Goal: Transaction & Acquisition: Book appointment/travel/reservation

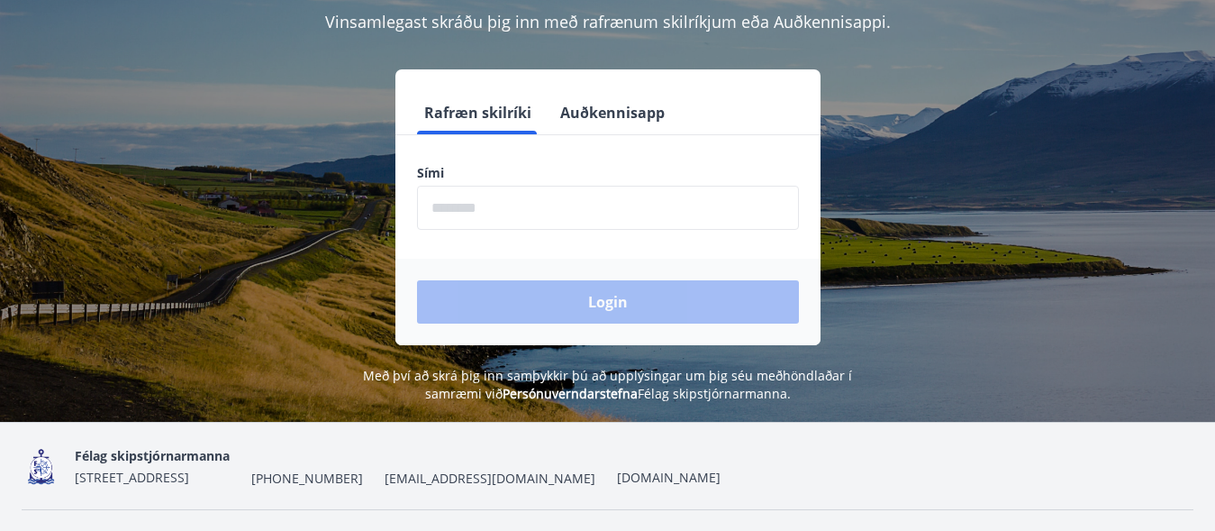
scroll to position [184, 0]
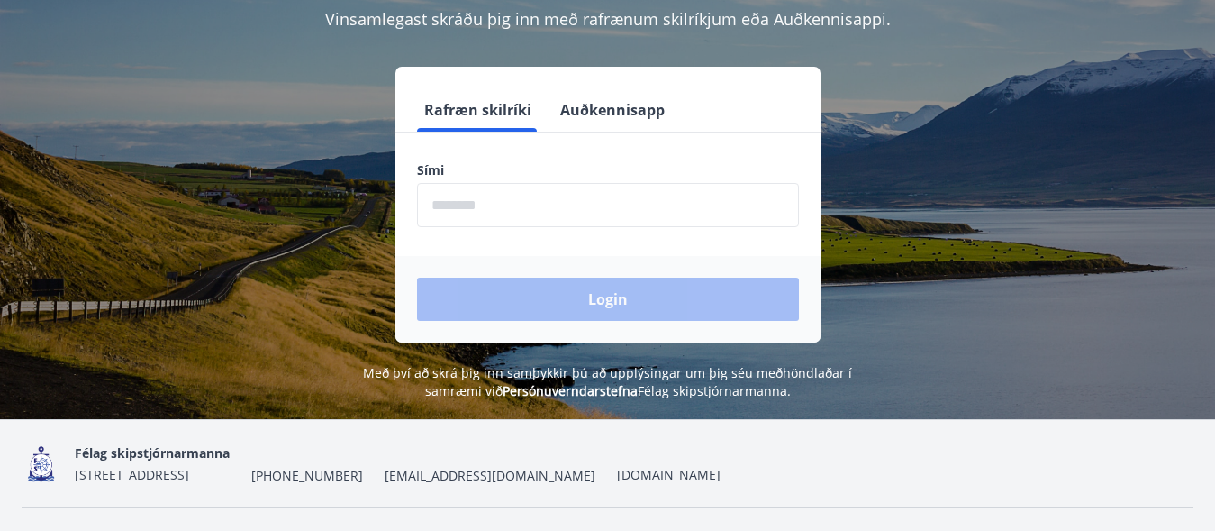
click at [469, 165] on label "Sími" at bounding box center [608, 170] width 382 height 18
click at [450, 162] on label "Sími" at bounding box center [608, 170] width 382 height 18
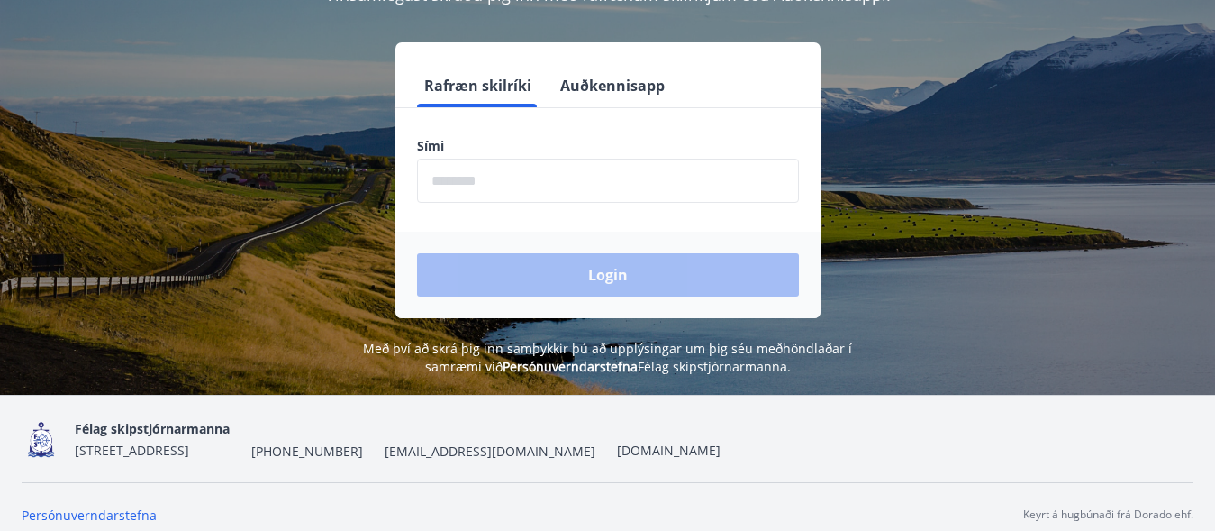
scroll to position [223, 0]
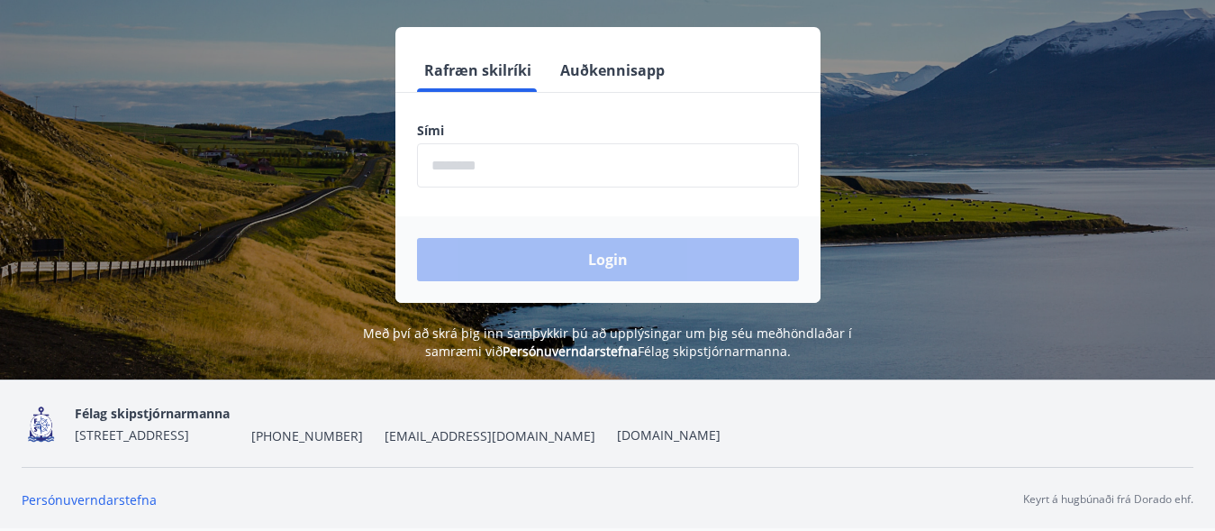
click at [462, 125] on label "Sími" at bounding box center [608, 131] width 382 height 18
click at [433, 152] on input "phone" at bounding box center [608, 165] width 382 height 44
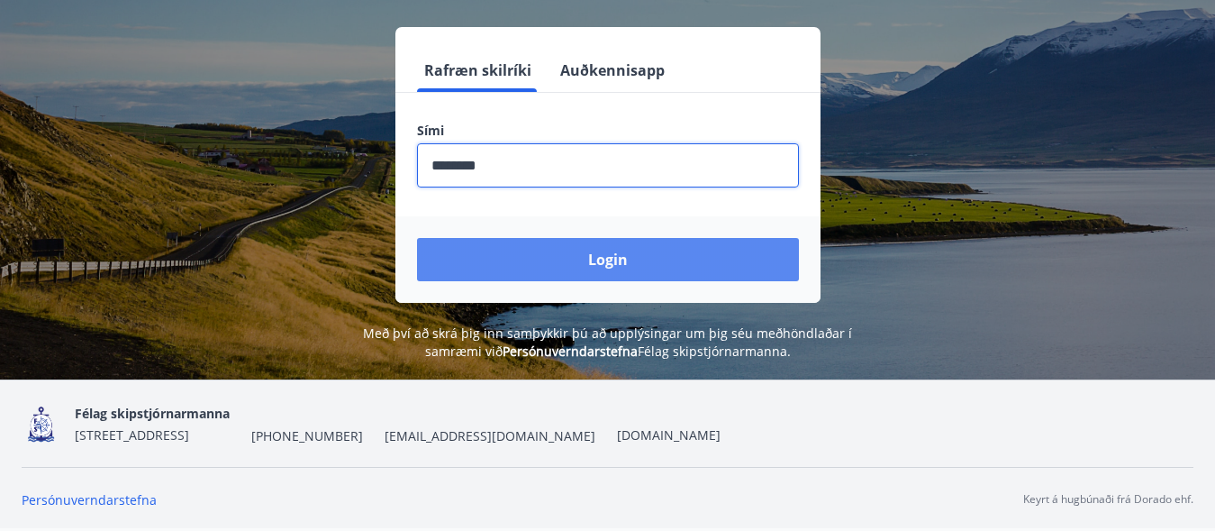
type input "********"
click at [602, 258] on button "Login" at bounding box center [608, 259] width 382 height 43
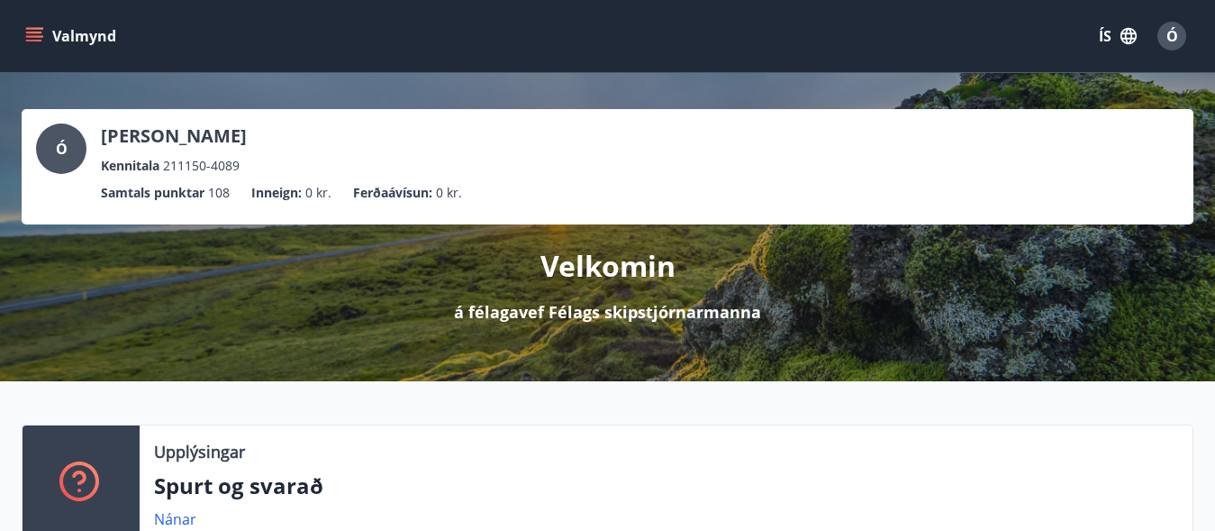
click at [37, 32] on icon "menu" at bounding box center [34, 33] width 16 height 2
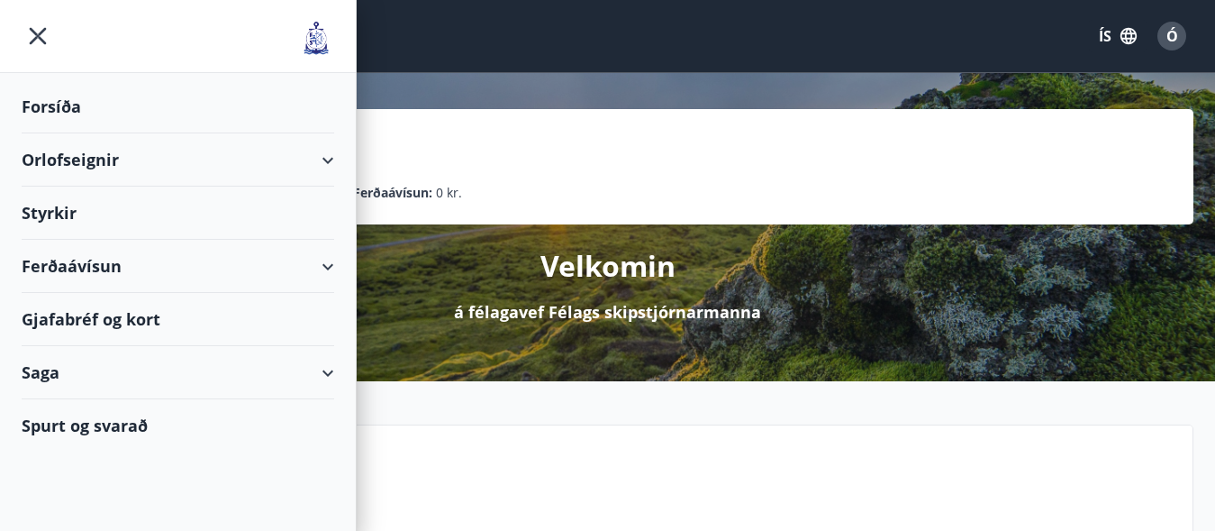
click at [441, 131] on div "Ó Ólafur I Hermannsson Kennitala 211150-4089" at bounding box center [607, 149] width 1143 height 52
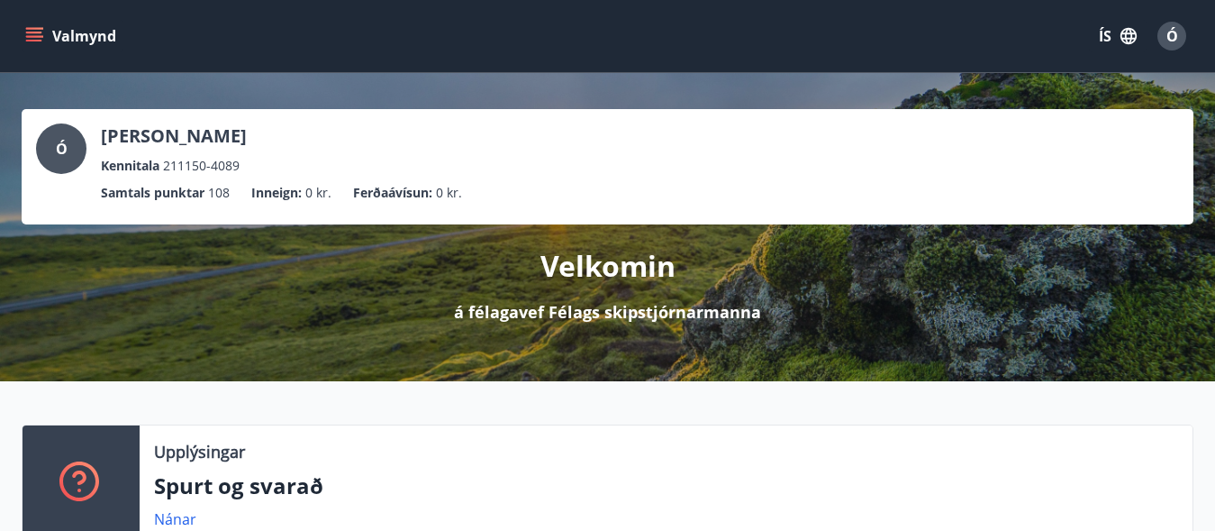
click at [1175, 35] on span "Ó" at bounding box center [1173, 36] width 12 height 20
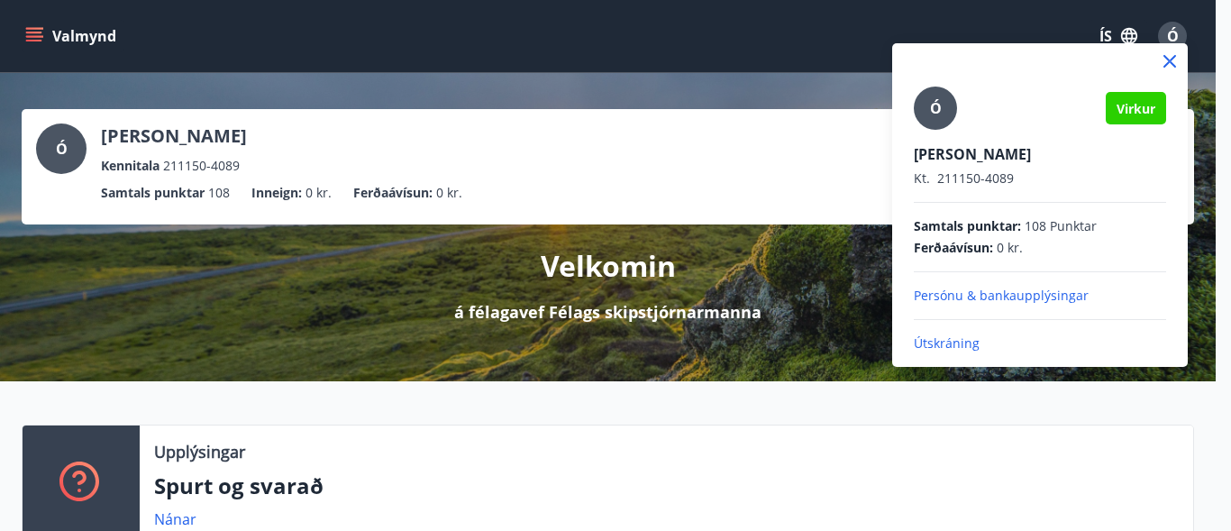
click at [772, 46] on div at bounding box center [615, 265] width 1231 height 531
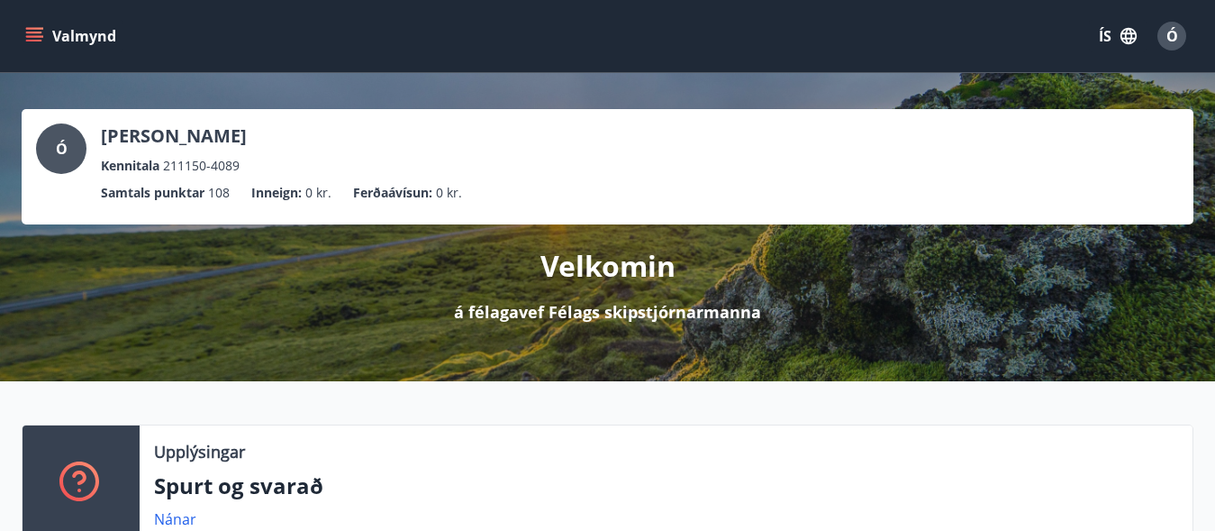
click at [28, 32] on icon "menu" at bounding box center [34, 33] width 16 height 2
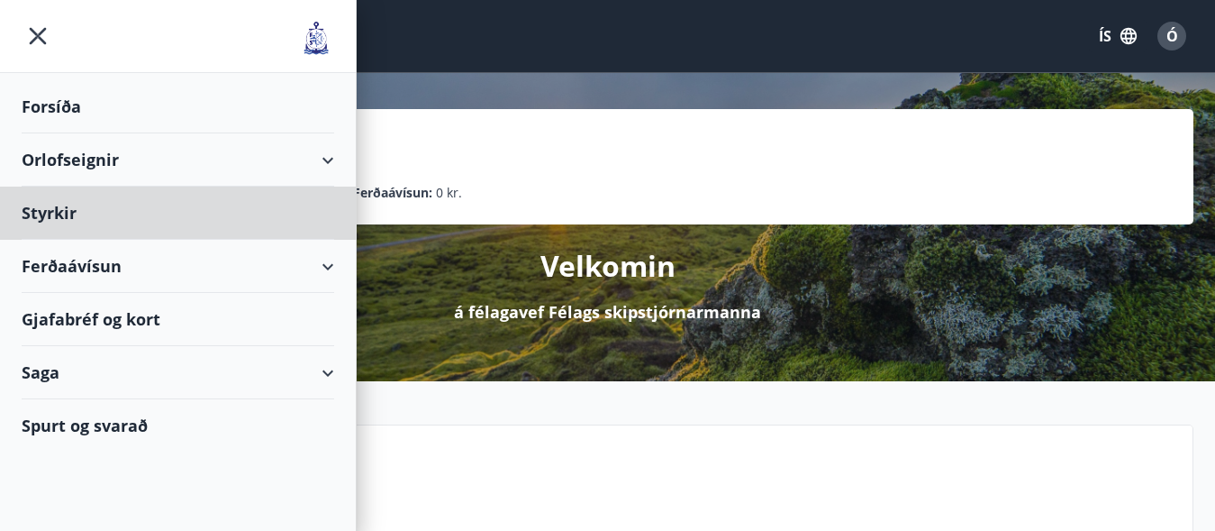
click at [44, 105] on div "Forsíða" at bounding box center [178, 106] width 313 height 53
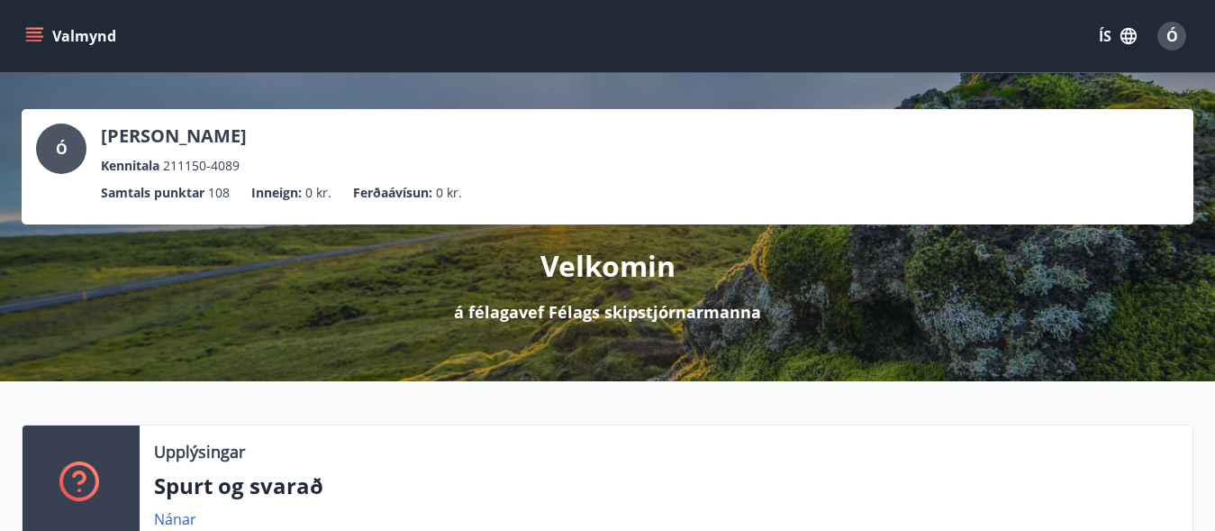
click at [32, 32] on icon "menu" at bounding box center [34, 33] width 16 height 2
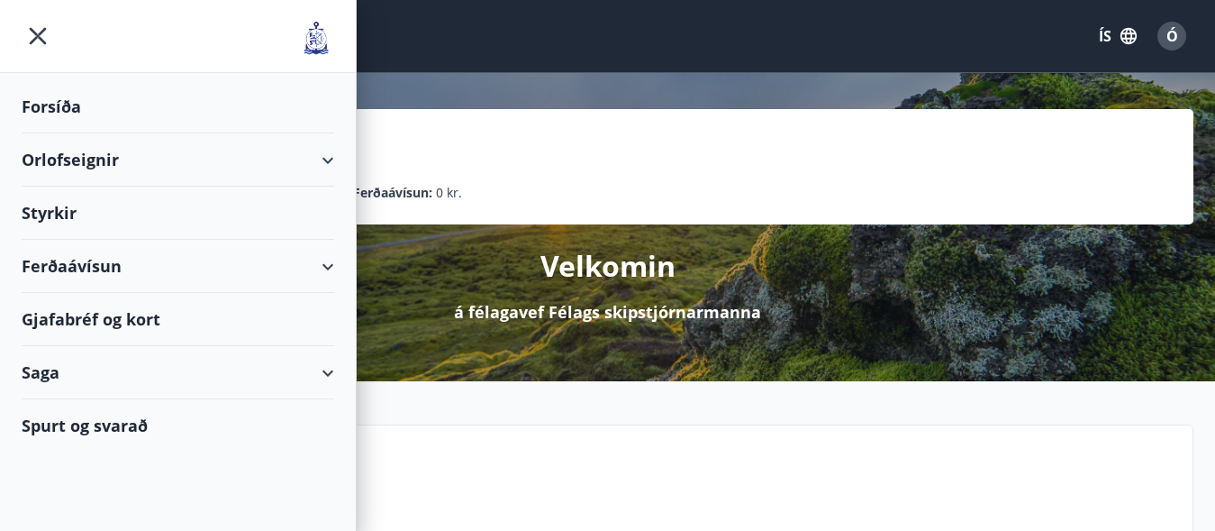
click at [73, 156] on div "Orlofseignir" at bounding box center [178, 159] width 313 height 53
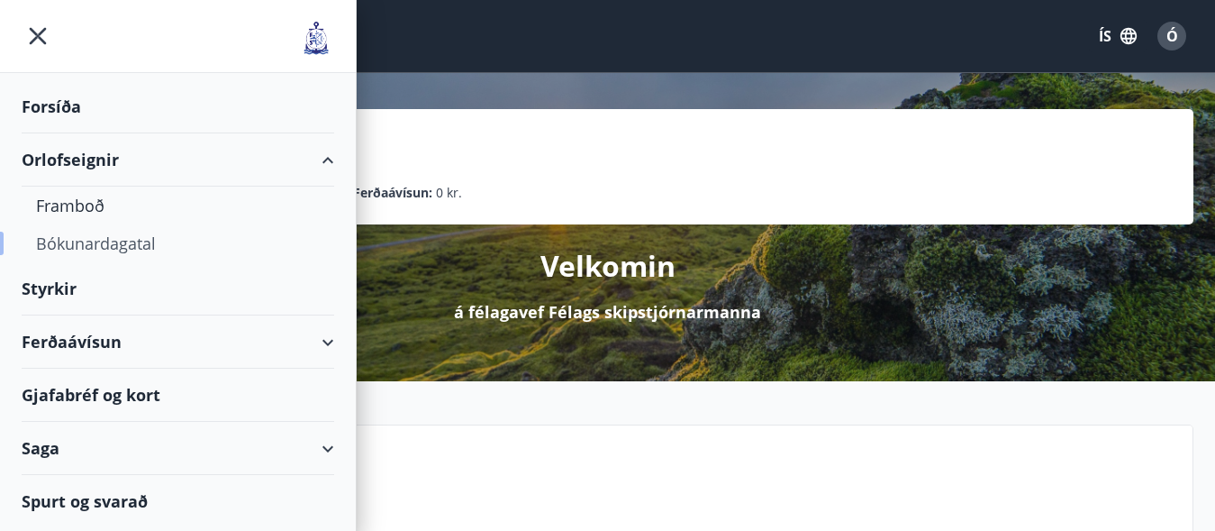
click at [89, 241] on div "Bókunardagatal" at bounding box center [178, 243] width 284 height 38
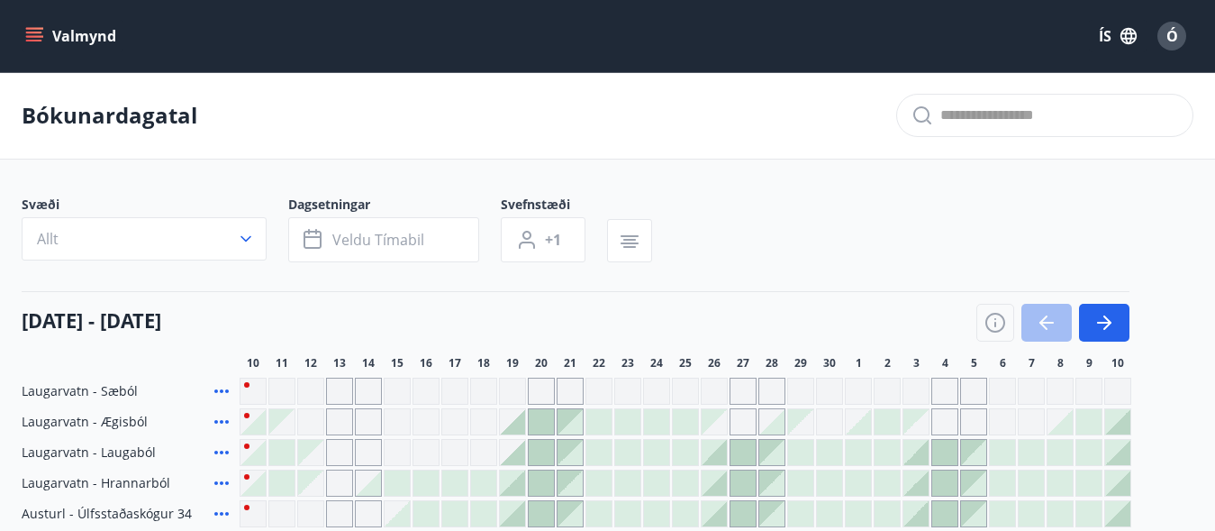
click at [242, 235] on icon "button" at bounding box center [246, 239] width 18 height 18
click at [249, 237] on div "Suðurnes Erlendis Höfuðborgarsvæðið Vestfirðir Vesturland Norðurland Austurland…" at bounding box center [607, 265] width 1215 height 531
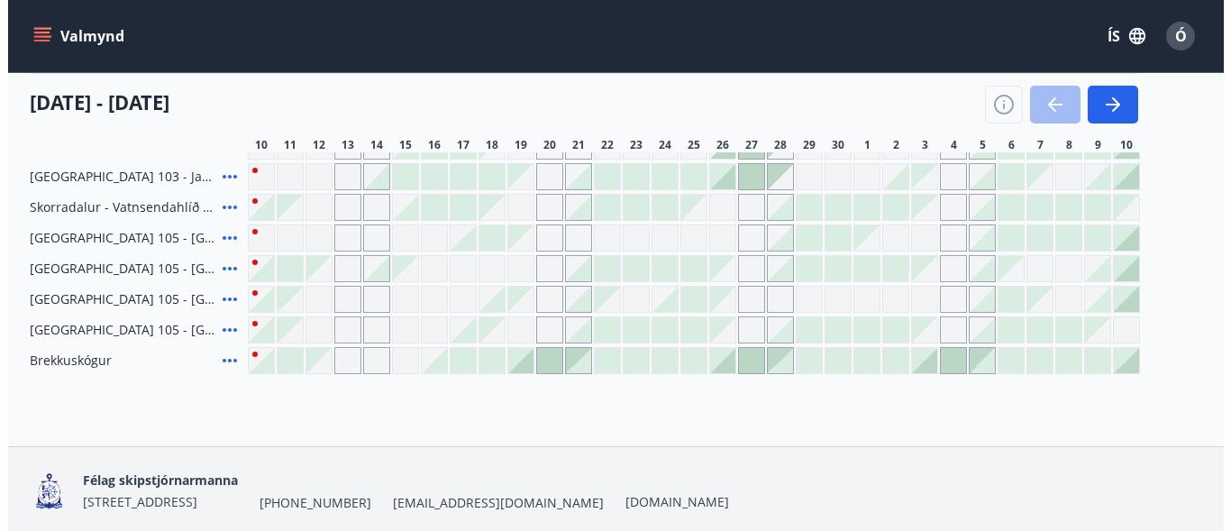
scroll to position [459, 0]
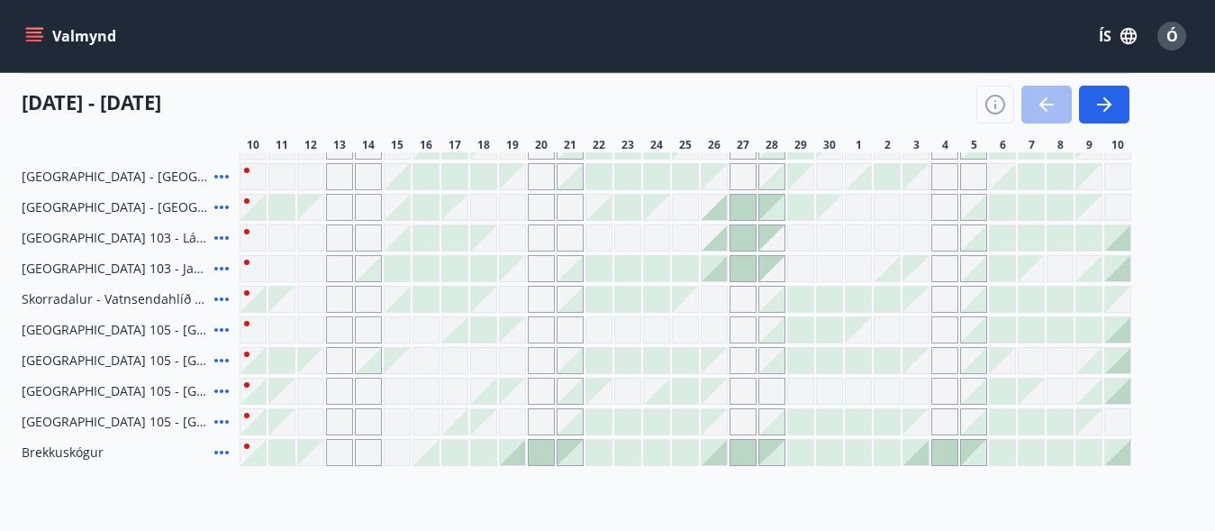
click at [222, 238] on icon at bounding box center [221, 238] width 14 height 4
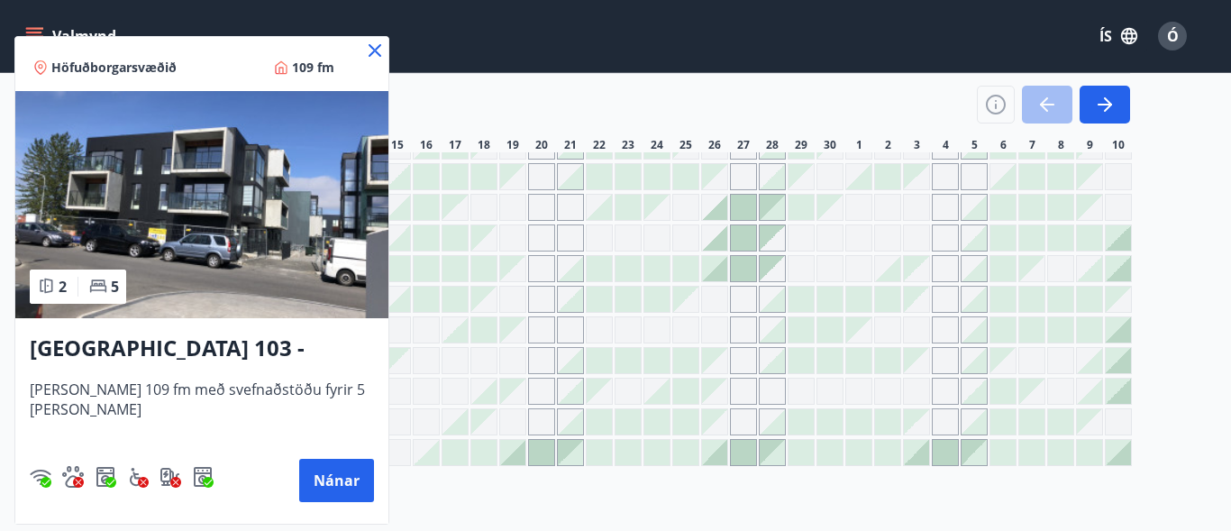
click at [1108, 102] on div at bounding box center [615, 265] width 1231 height 531
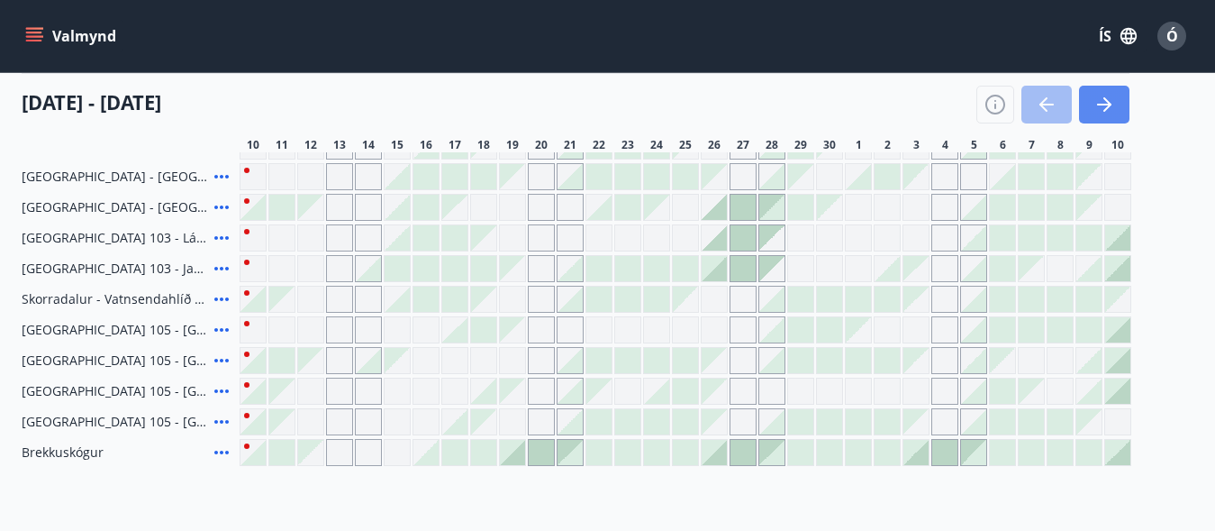
click at [1106, 102] on icon "button" at bounding box center [1105, 105] width 22 height 22
click at [64, 235] on span "[GEOGRAPHIC_DATA] 103 - Lágaleiti 3, 308" at bounding box center [115, 238] width 186 height 18
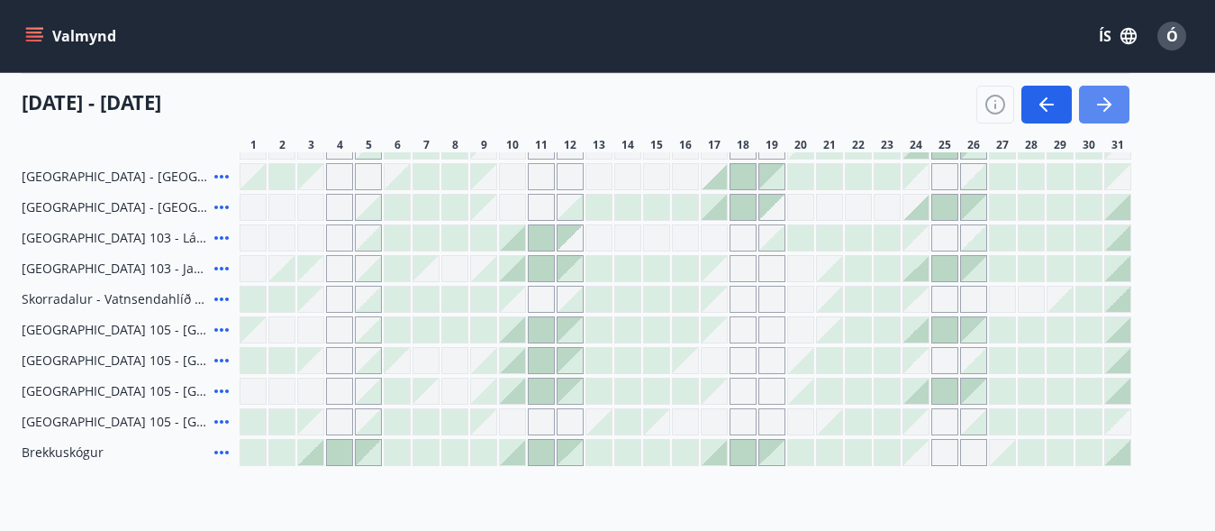
click at [1105, 96] on icon "button" at bounding box center [1105, 105] width 22 height 22
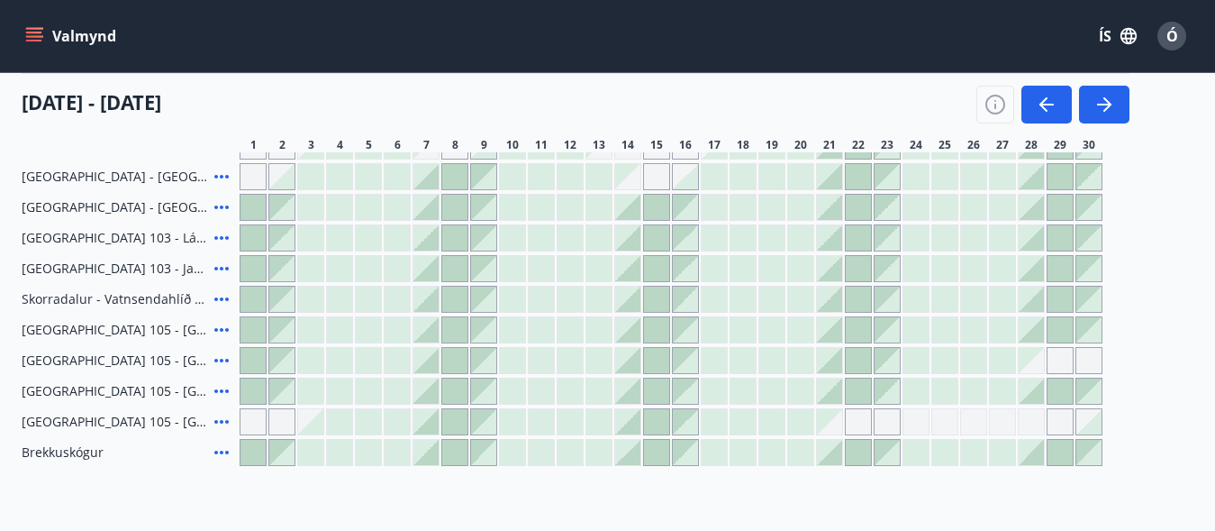
click at [773, 234] on div at bounding box center [772, 237] width 25 height 25
click at [773, 230] on div at bounding box center [772, 237] width 25 height 25
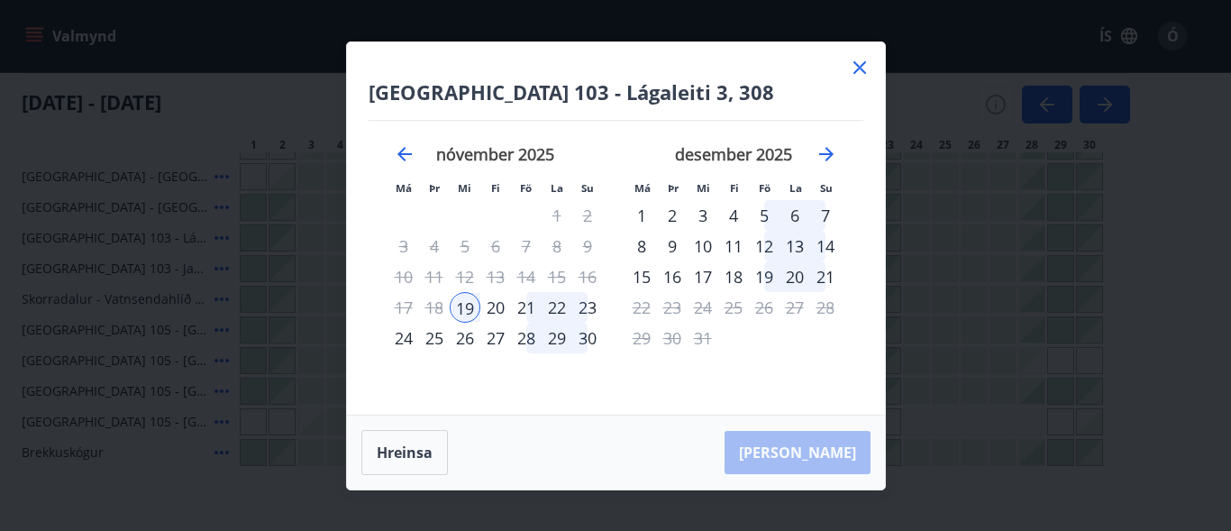
click at [589, 303] on div "23" at bounding box center [587, 307] width 31 height 31
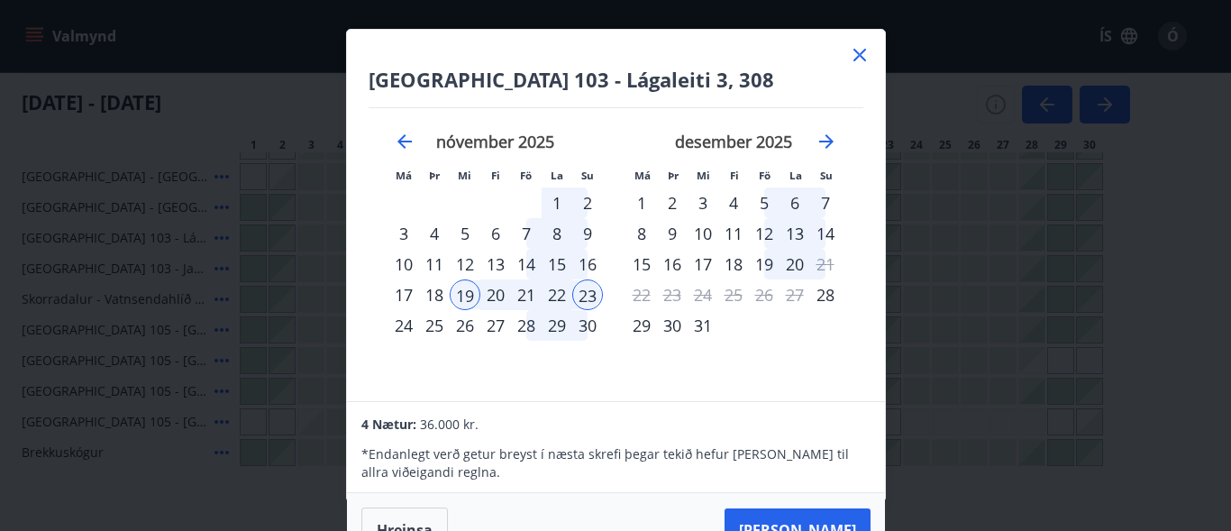
scroll to position [1, 0]
click at [823, 519] on button "Taka Frá" at bounding box center [797, 529] width 146 height 43
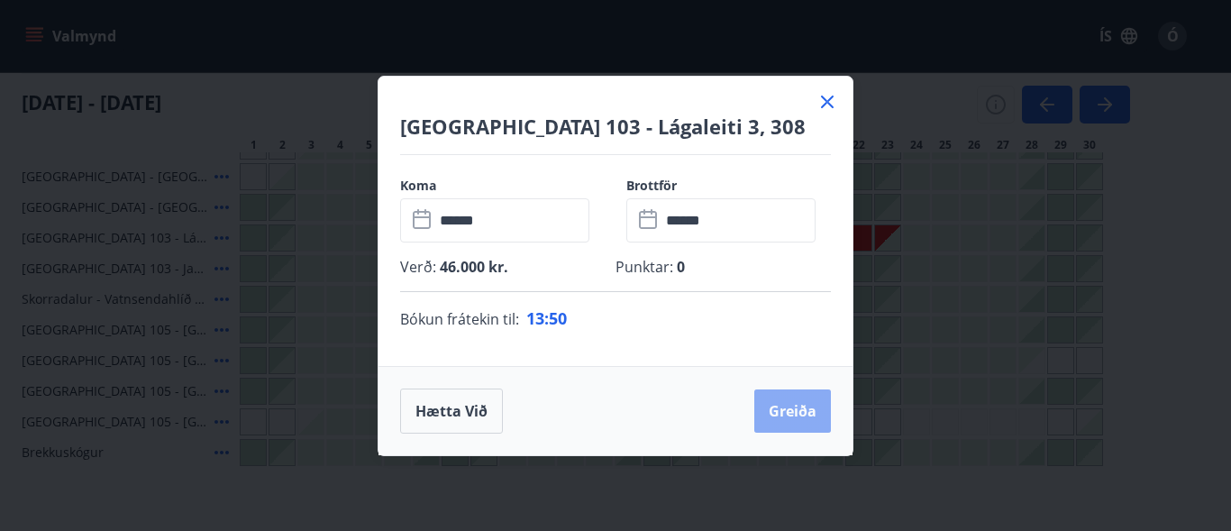
click at [799, 406] on button "Greiða" at bounding box center [792, 410] width 77 height 43
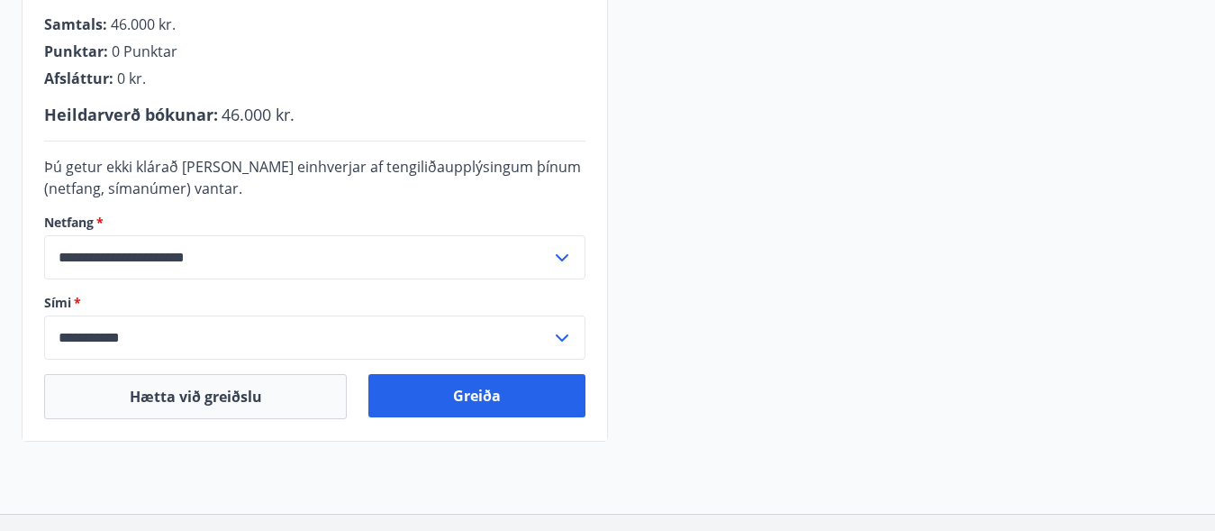
scroll to position [554, 0]
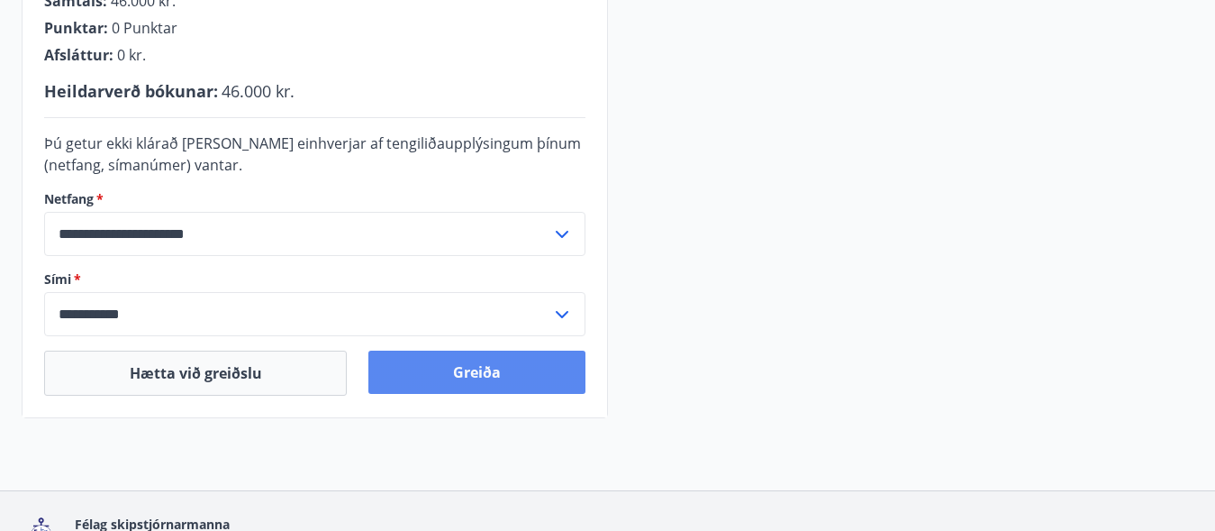
click at [477, 368] on button "Greiða" at bounding box center [476, 371] width 216 height 43
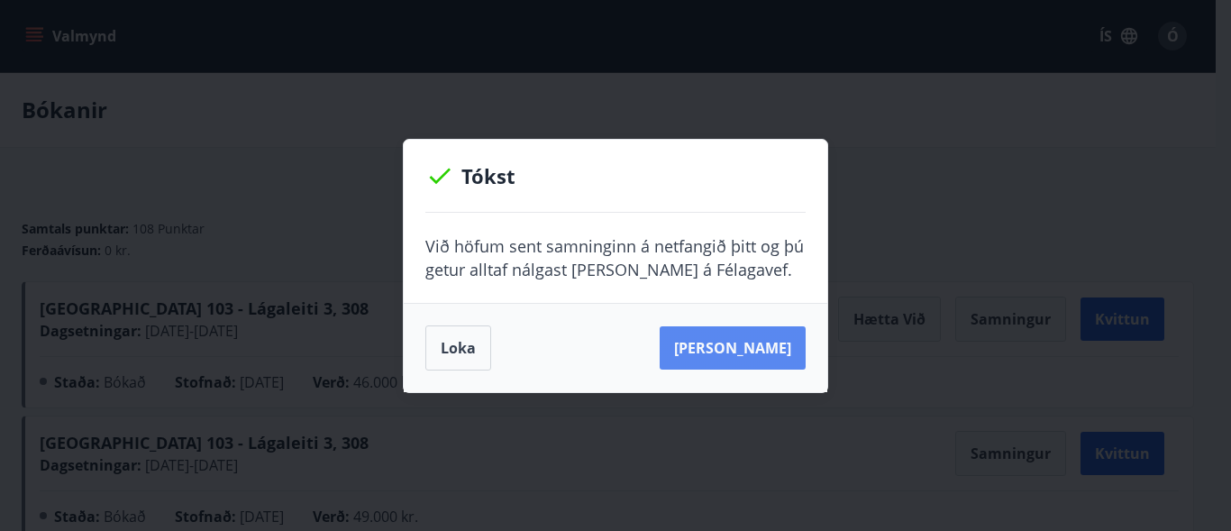
click at [763, 345] on button "[PERSON_NAME]" at bounding box center [733, 347] width 146 height 43
